Goal: Find specific page/section: Find specific page/section

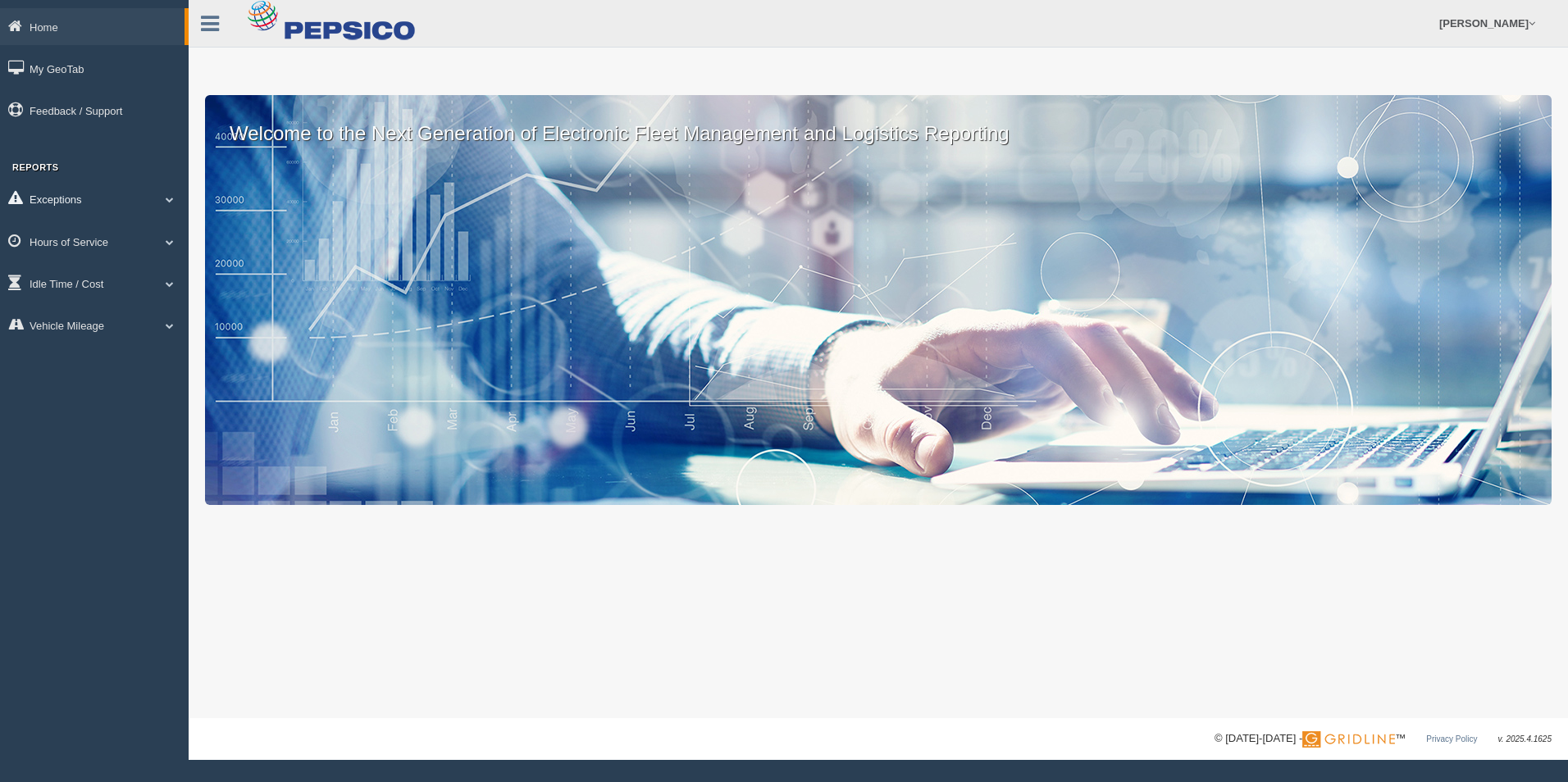
click at [173, 199] on span at bounding box center [169, 199] width 21 height 8
click at [111, 354] on link "Hours of Service" at bounding box center [94, 358] width 189 height 37
click at [125, 284] on link "HOS Explanation Reports" at bounding box center [106, 279] width 155 height 29
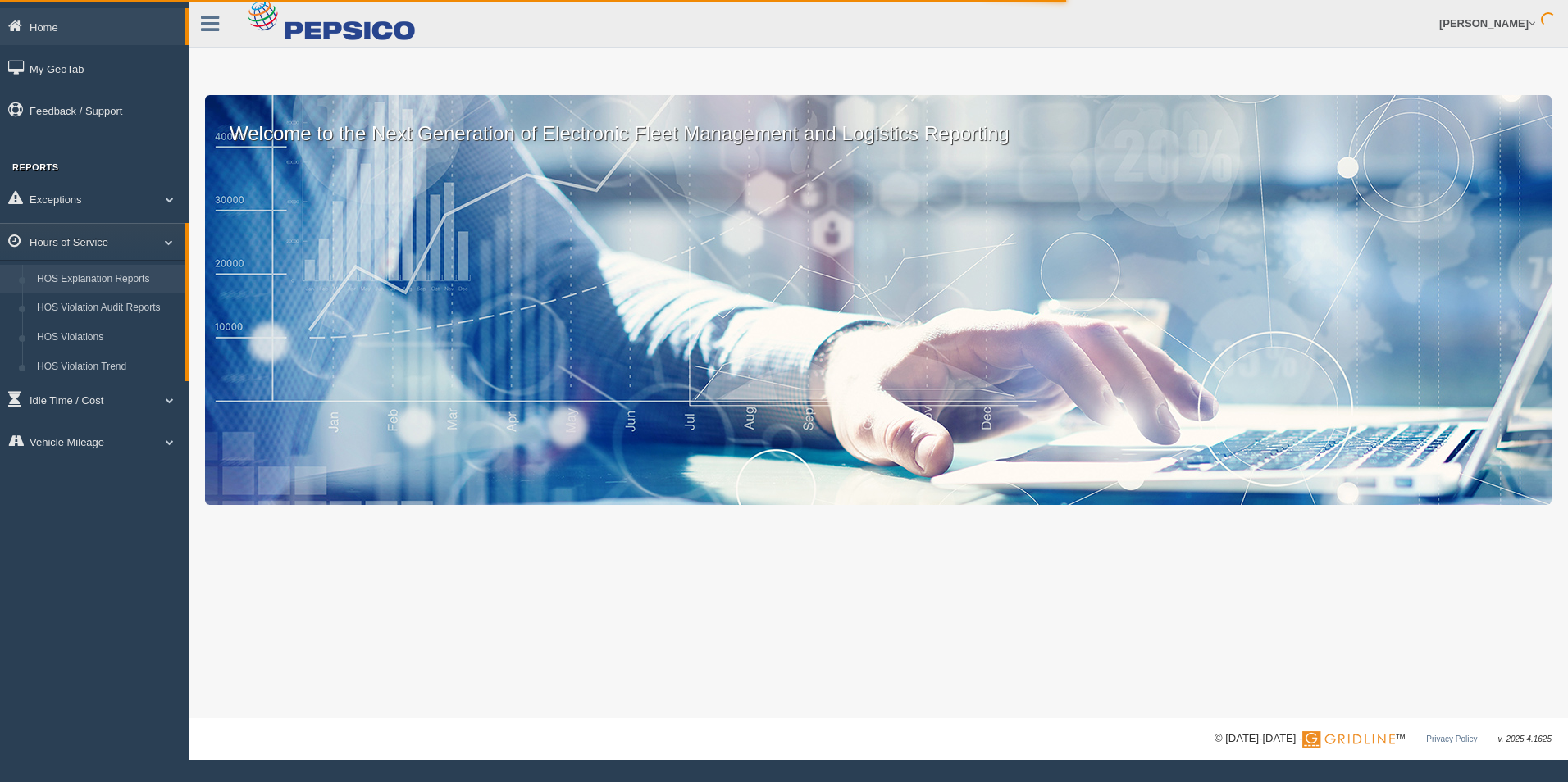
click at [100, 278] on link "HOS Explanation Reports" at bounding box center [106, 279] width 155 height 29
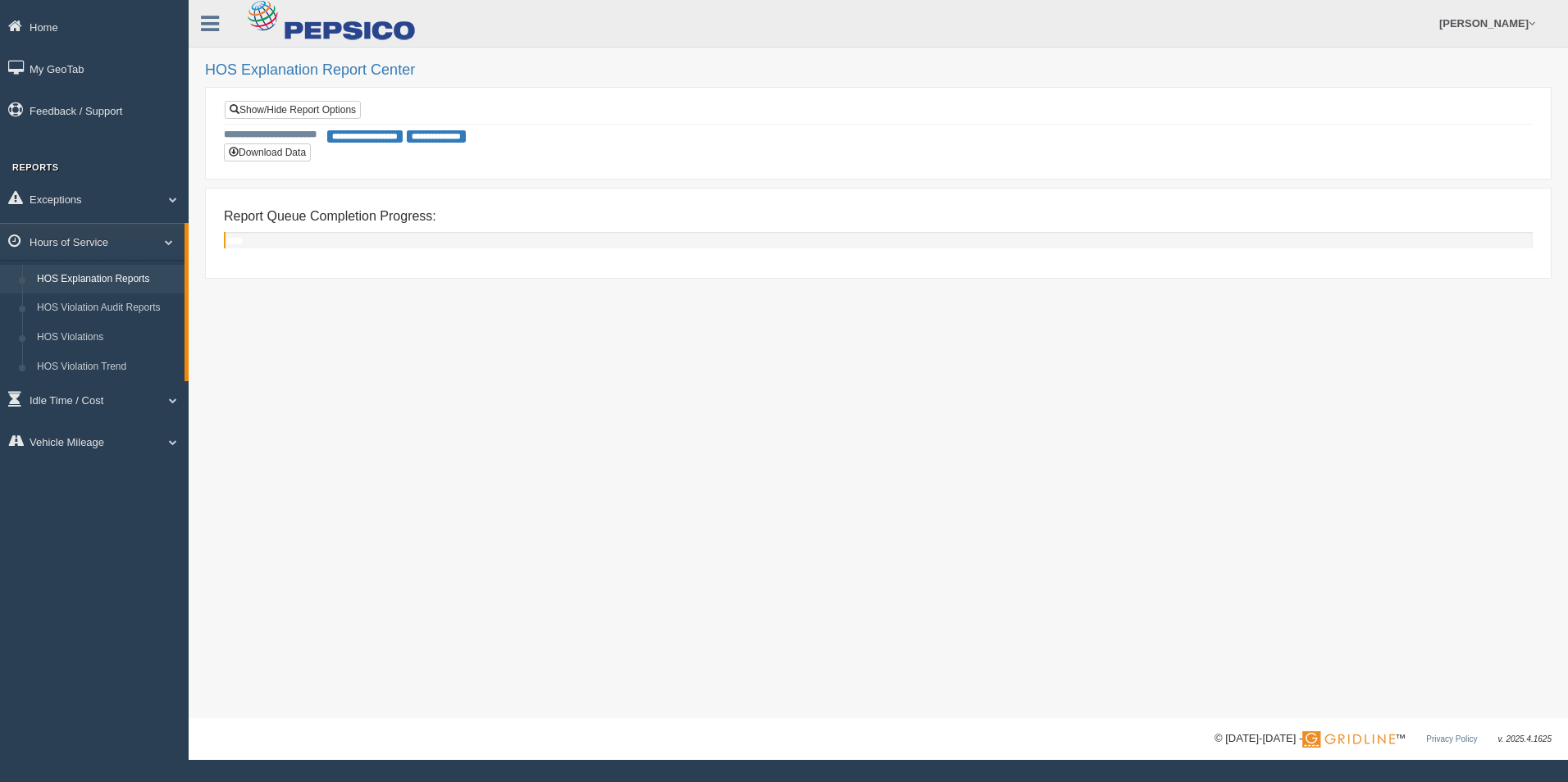
click at [100, 278] on link "HOS Explanation Reports" at bounding box center [106, 279] width 155 height 29
